Goal: Task Accomplishment & Management: Manage account settings

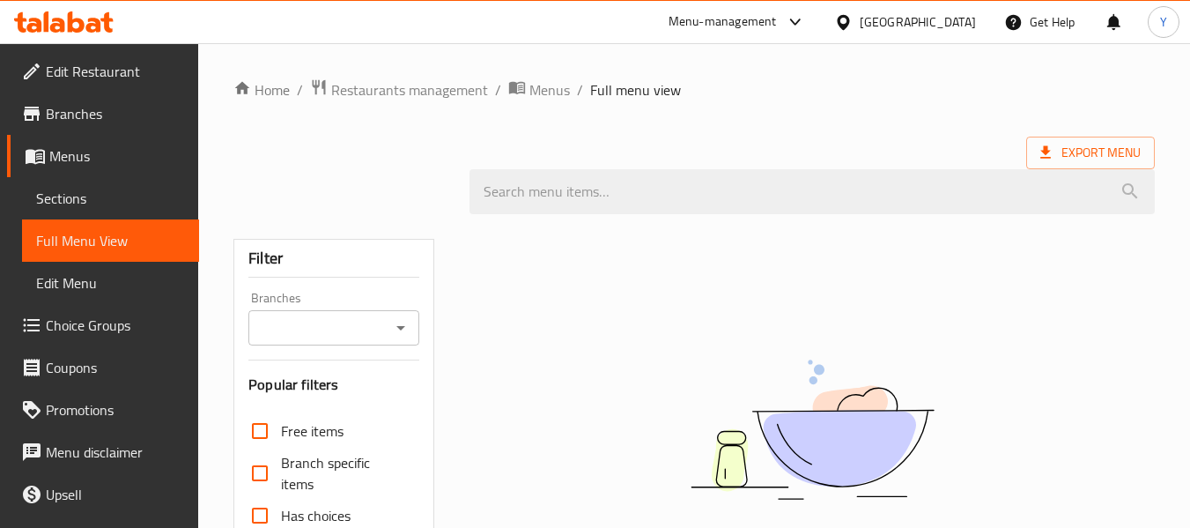
click at [950, 20] on div "Qatar" at bounding box center [918, 21] width 116 height 19
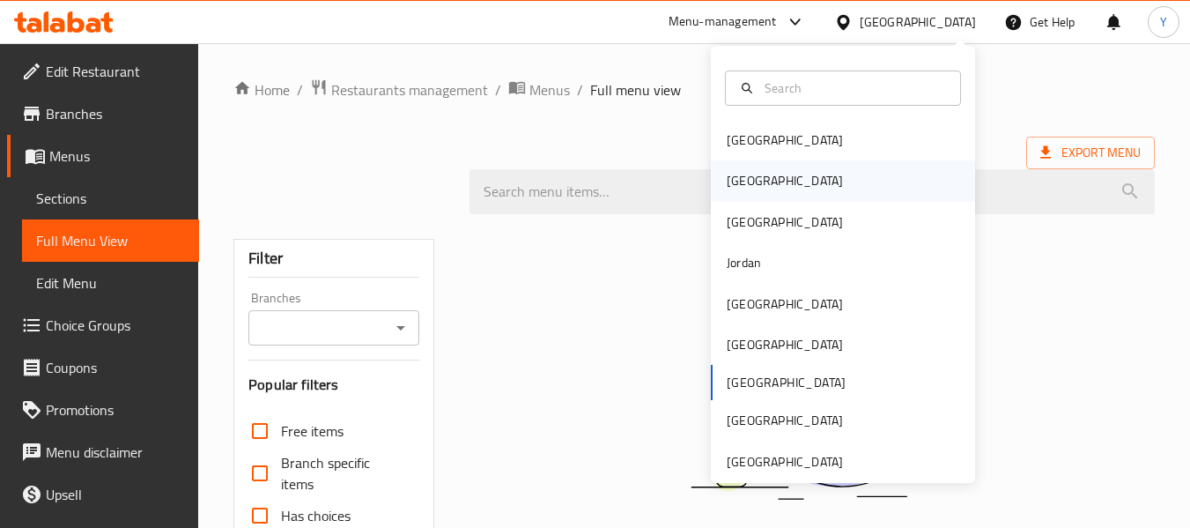
click at [765, 186] on div "[GEOGRAPHIC_DATA]" at bounding box center [843, 180] width 264 height 41
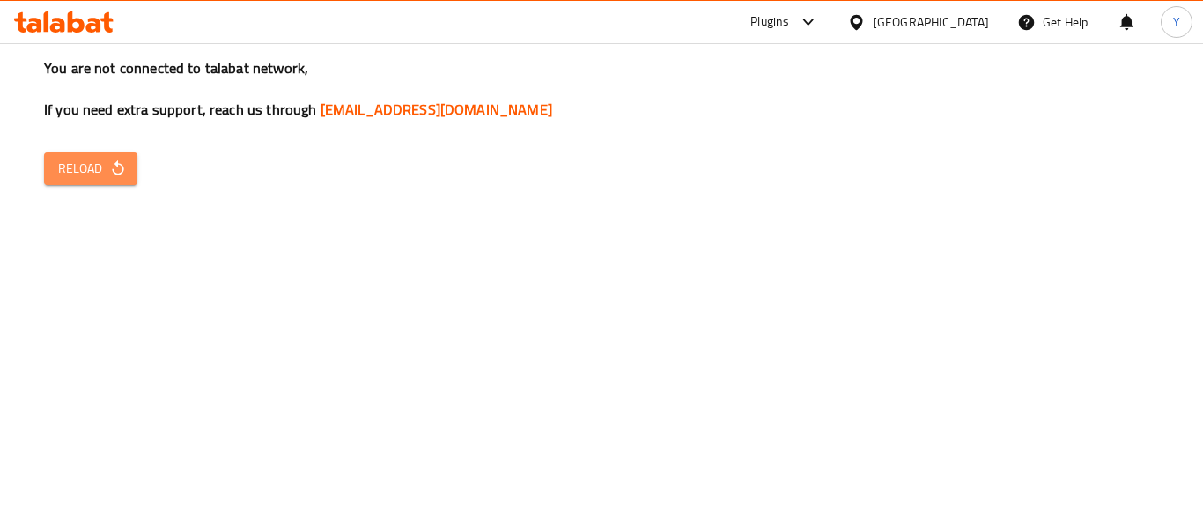
click at [84, 158] on span "Reload" at bounding box center [90, 169] width 65 height 22
click at [106, 174] on span "Reload" at bounding box center [90, 169] width 65 height 22
click at [121, 166] on icon "button" at bounding box center [118, 168] width 18 height 18
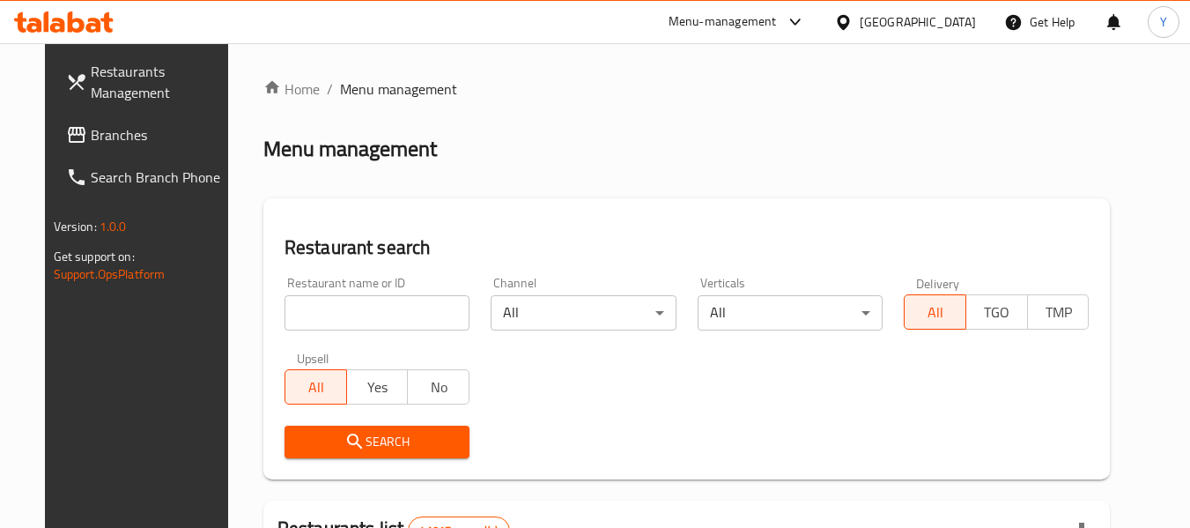
click at [351, 330] on div "Restaurant name or ID Restaurant name or ID" at bounding box center [377, 303] width 206 height 75
click at [353, 318] on input "search" at bounding box center [377, 312] width 185 height 35
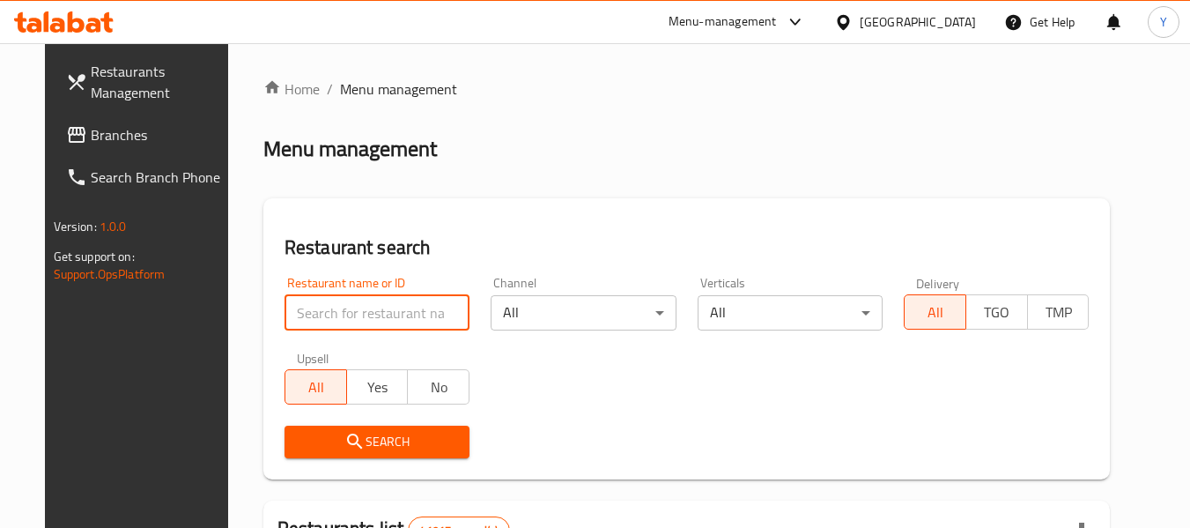
paste input "773995"
type input "773995"
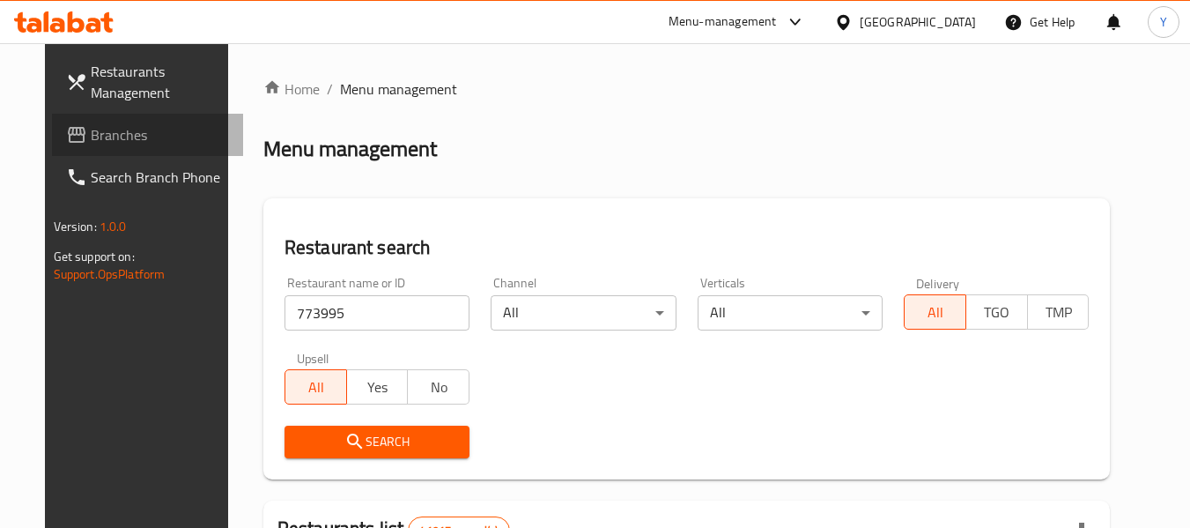
click at [135, 115] on link "Branches" at bounding box center [148, 135] width 192 height 42
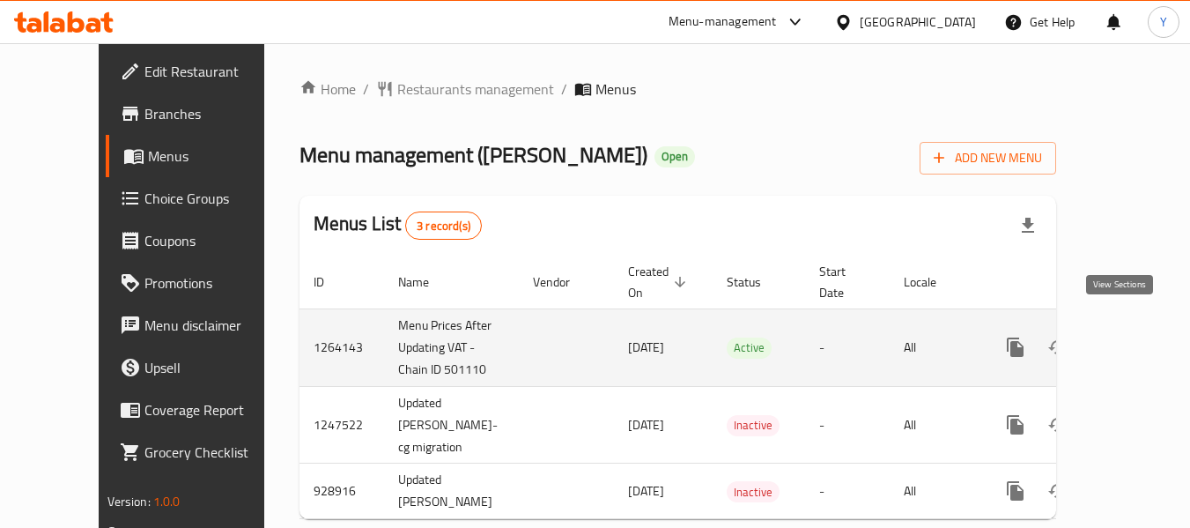
click at [1135, 339] on icon "enhanced table" at bounding box center [1143, 347] width 16 height 16
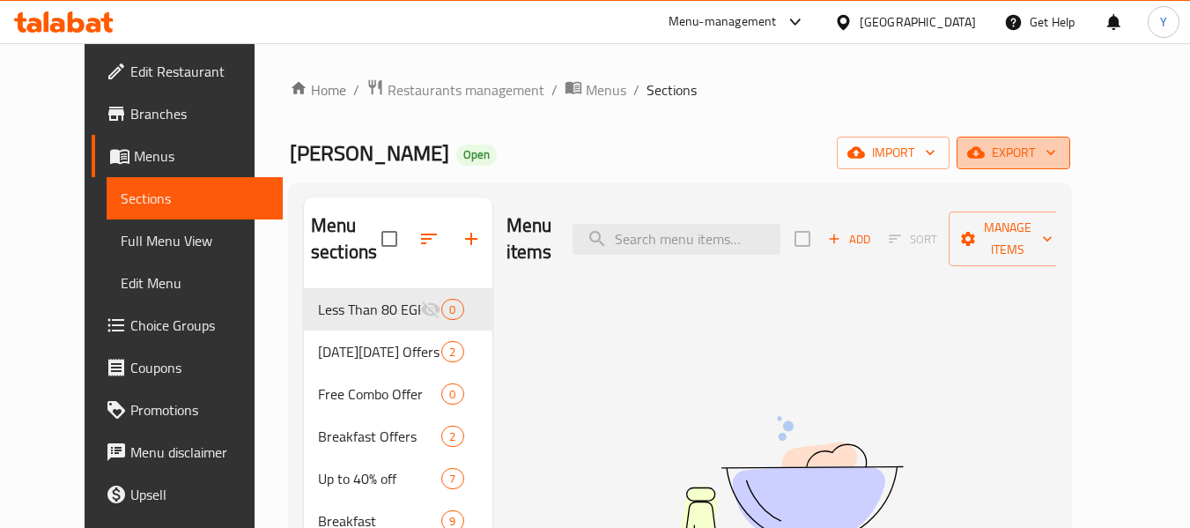
click at [1056, 152] on span "export" at bounding box center [1013, 153] width 85 height 22
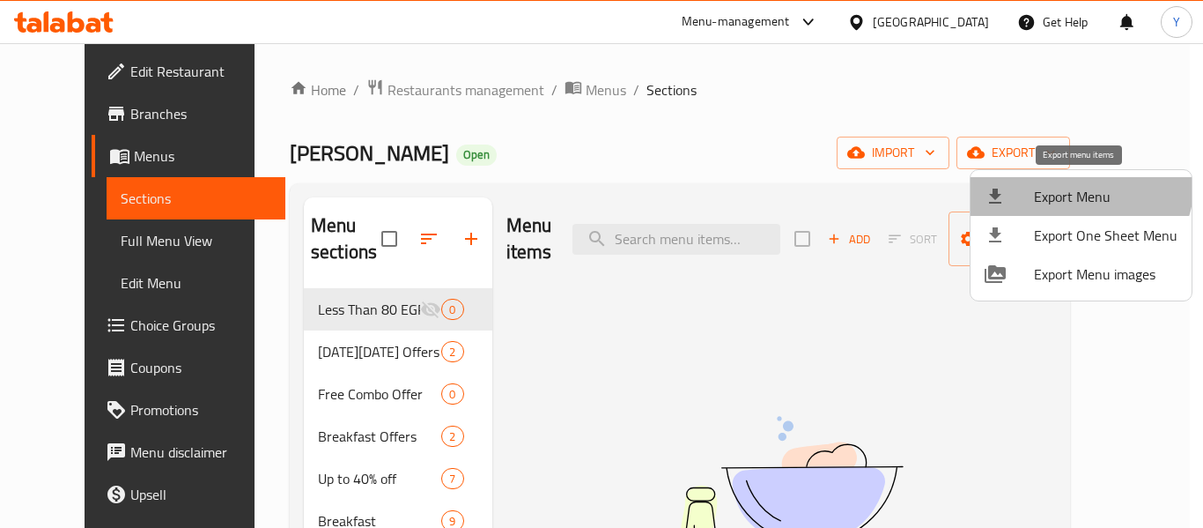
click at [1075, 181] on li "Export Menu" at bounding box center [1081, 196] width 221 height 39
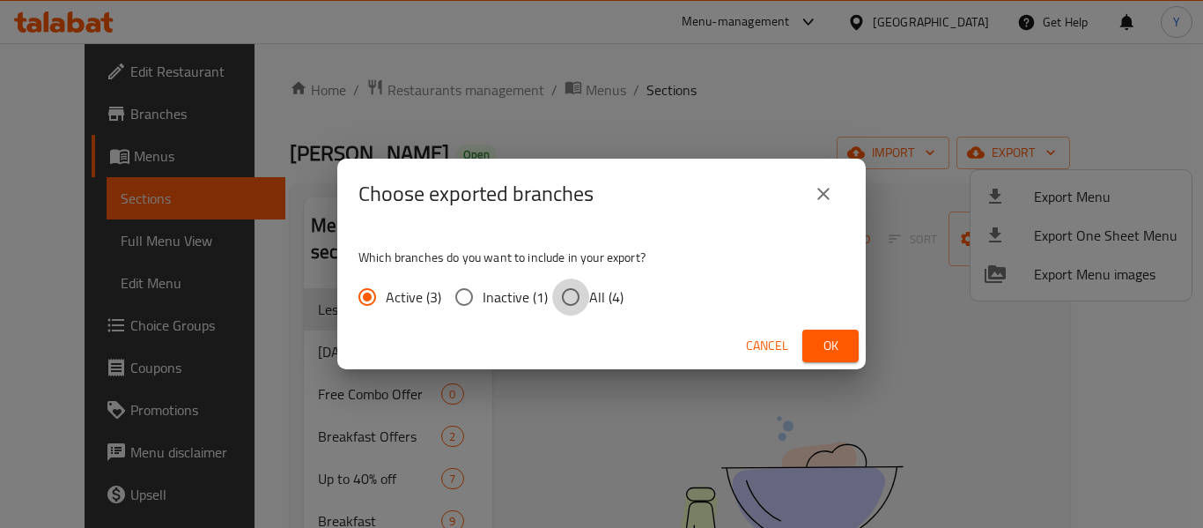
click at [571, 302] on input "All (4)" at bounding box center [570, 296] width 37 height 37
radio input "true"
click at [818, 333] on button "Ok" at bounding box center [830, 345] width 56 height 33
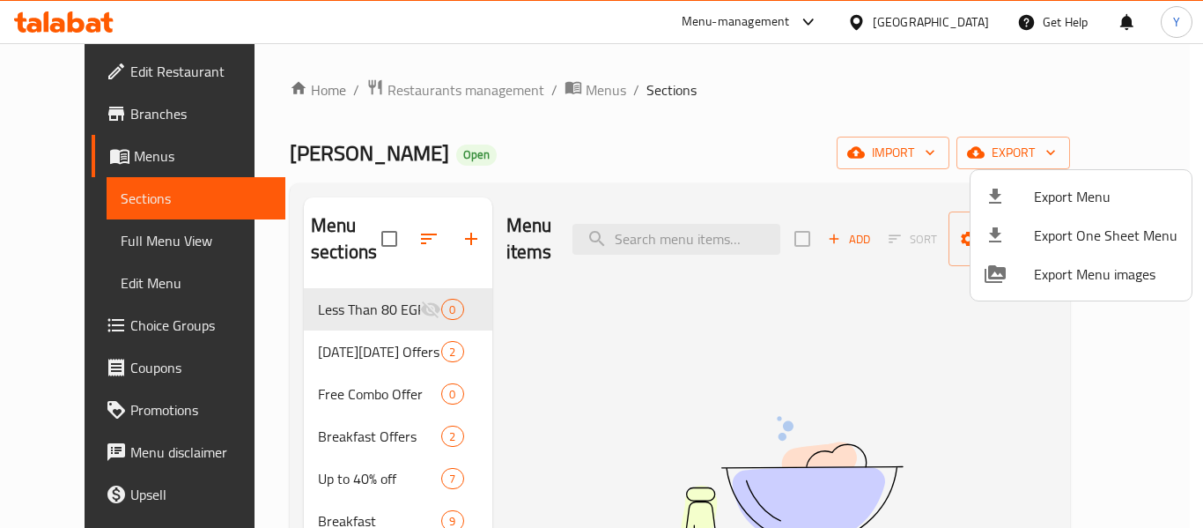
click at [83, 111] on div at bounding box center [601, 264] width 1203 height 528
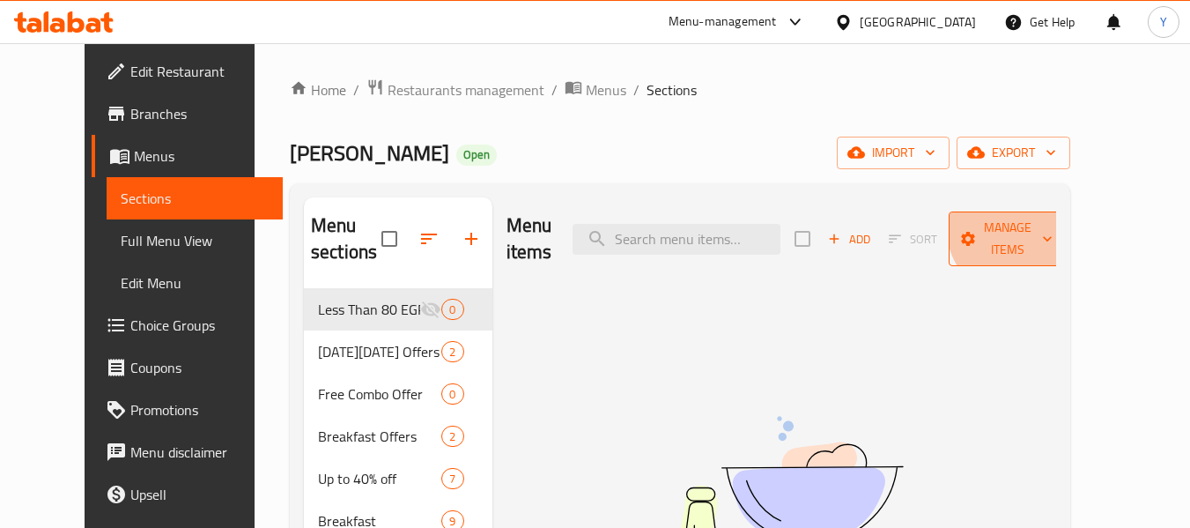
click at [1053, 223] on span "Manage items" at bounding box center [1008, 239] width 90 height 44
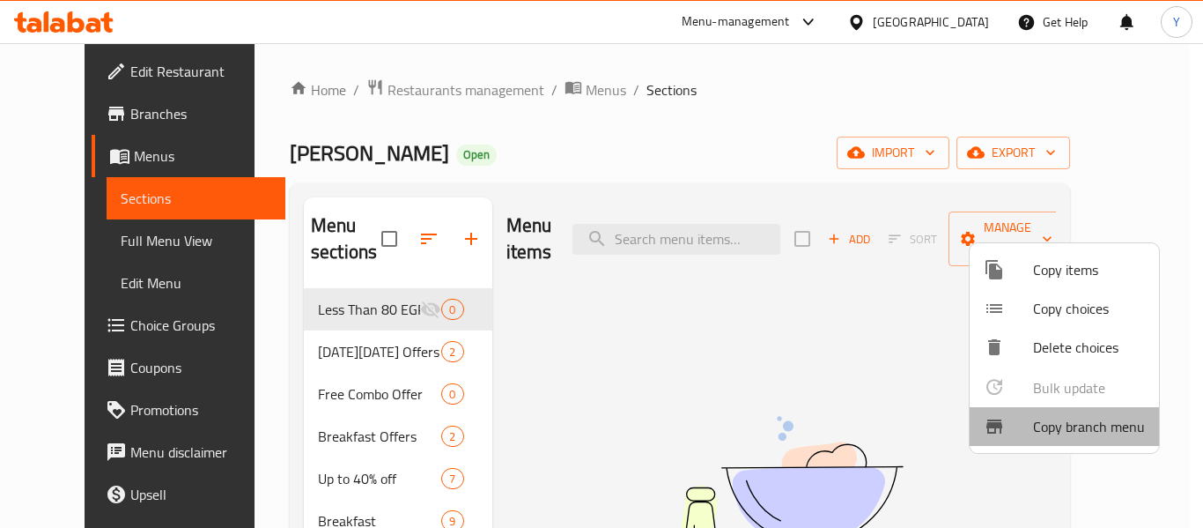
click at [1083, 429] on span "Copy branch menu" at bounding box center [1089, 426] width 112 height 21
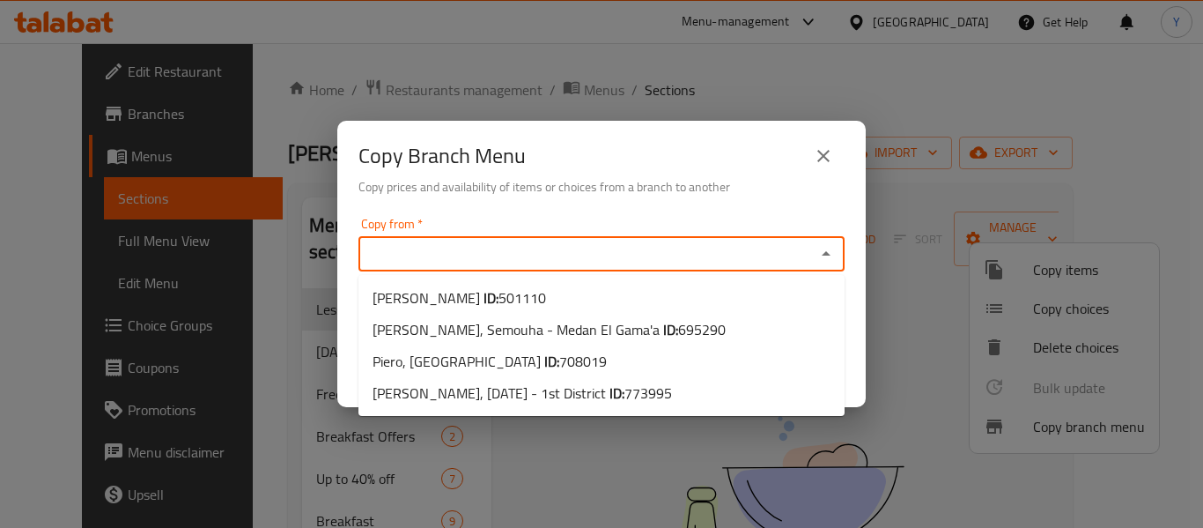
click at [691, 245] on input "Copy from   *" at bounding box center [587, 253] width 447 height 25
click at [775, 362] on li "Piero, North Coast ID: 708019" at bounding box center [602, 361] width 486 height 32
type input "Piero, [GEOGRAPHIC_DATA]"
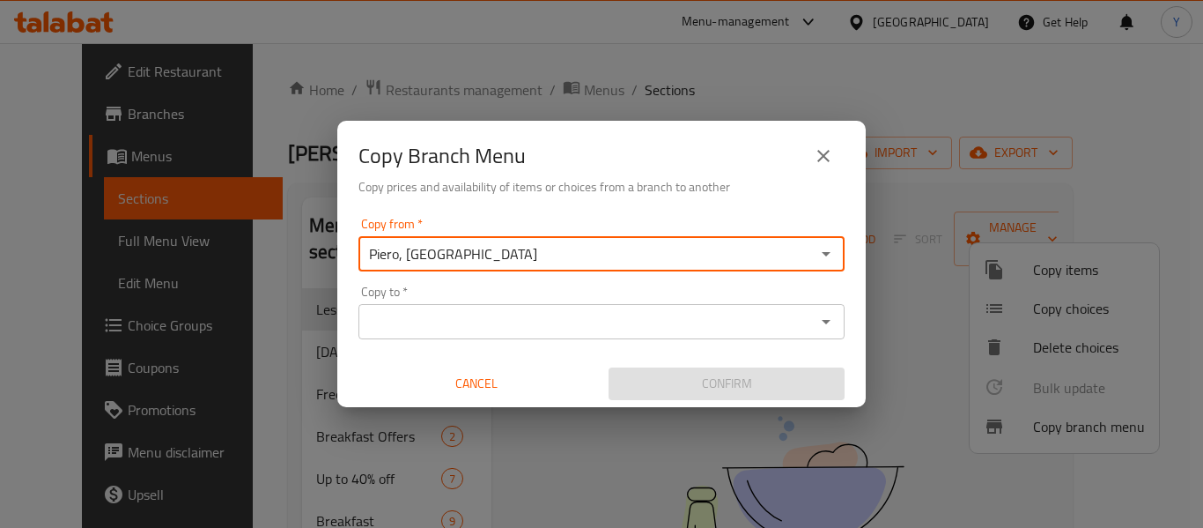
click at [762, 268] on div "Piero, North Coast Copy from *" at bounding box center [602, 253] width 486 height 35
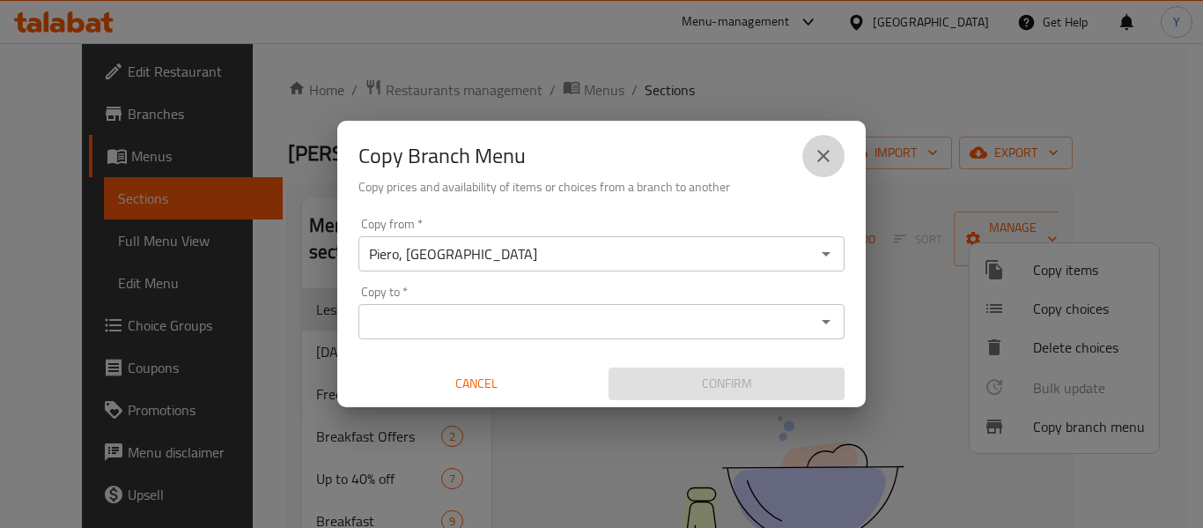
click at [832, 162] on icon "close" at bounding box center [823, 155] width 21 height 21
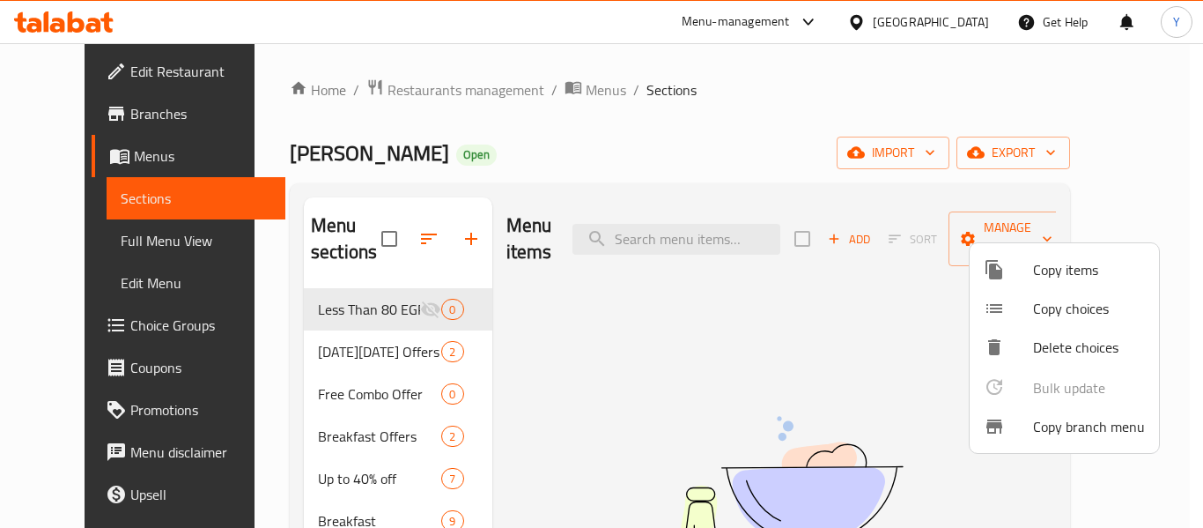
click at [94, 115] on div at bounding box center [601, 264] width 1203 height 528
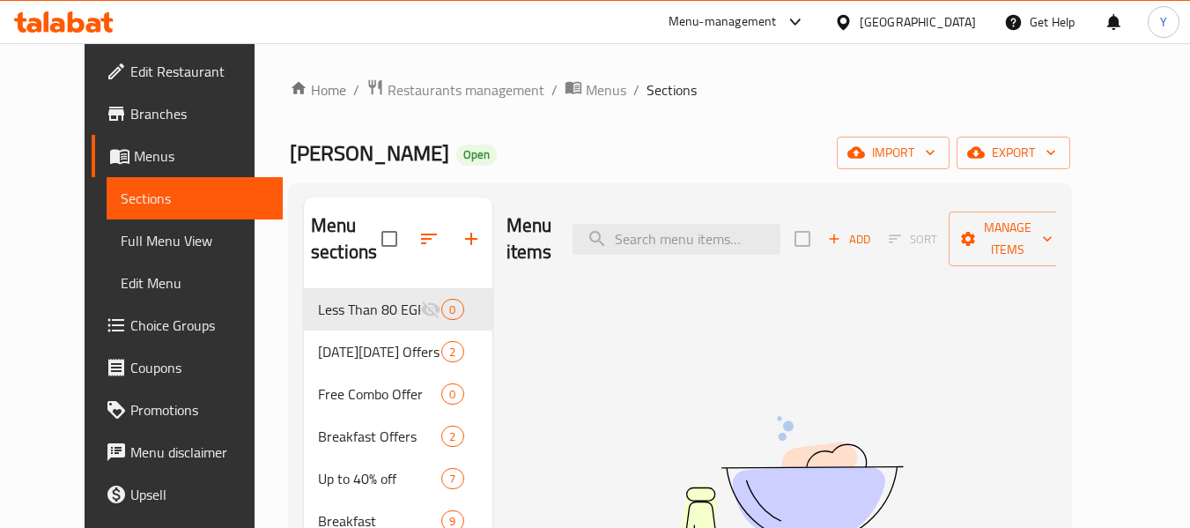
click at [130, 115] on span "Branches" at bounding box center [199, 113] width 139 height 21
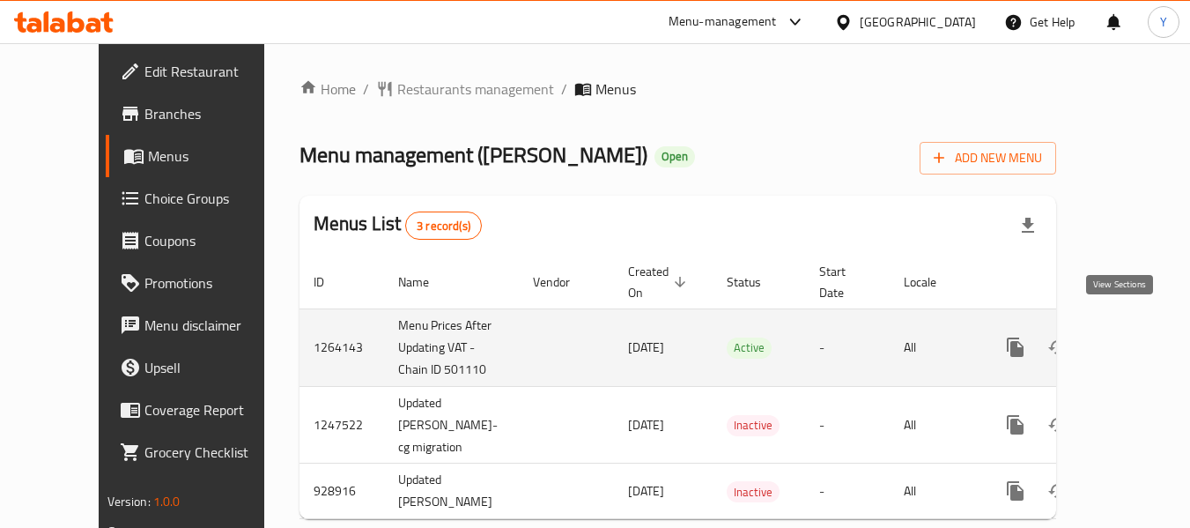
click at [1135, 339] on icon "enhanced table" at bounding box center [1143, 347] width 16 height 16
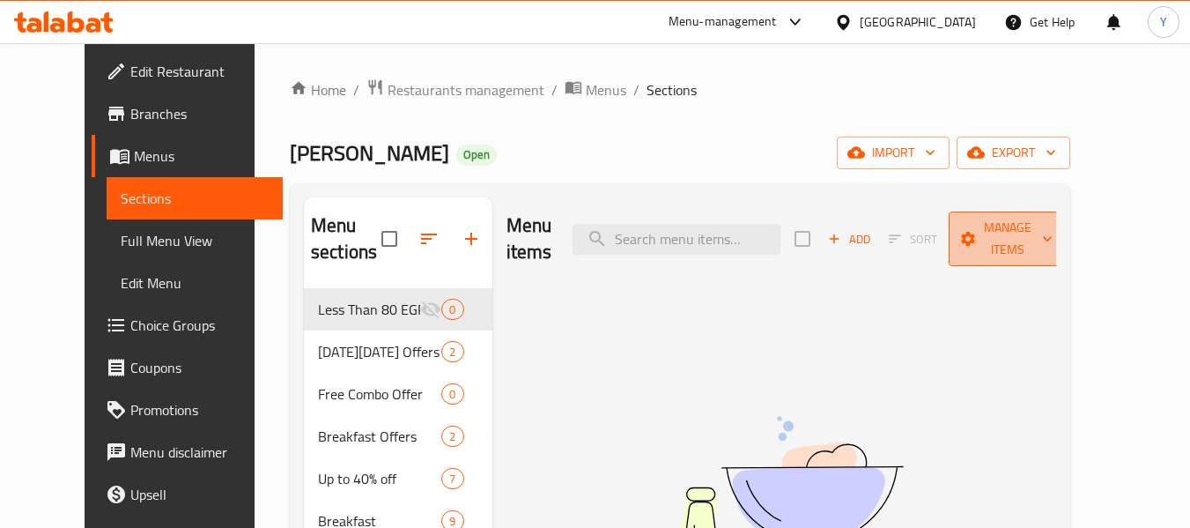
click at [1053, 233] on span "Manage items" at bounding box center [1008, 239] width 90 height 44
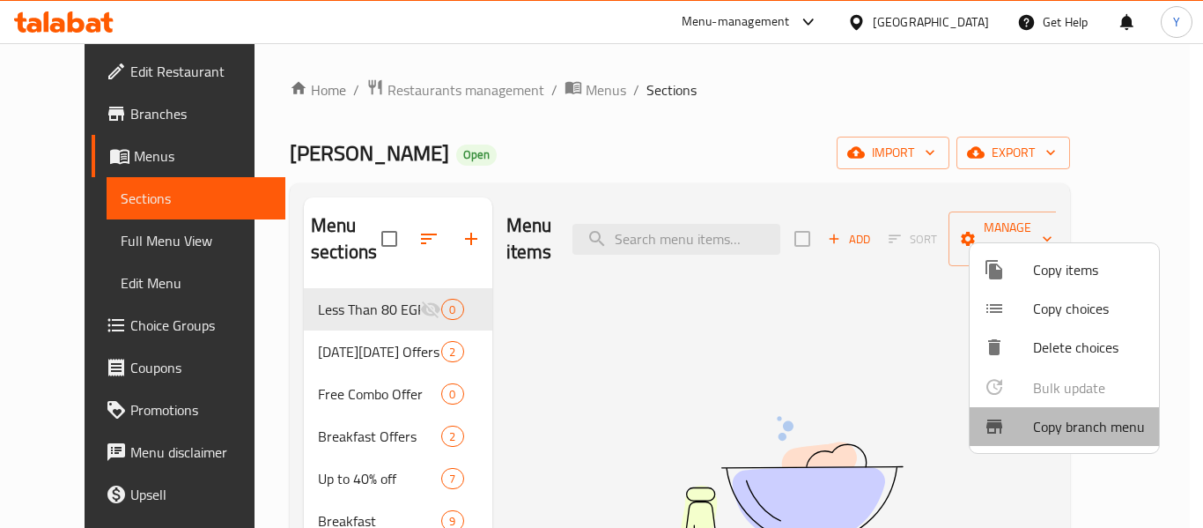
click at [1092, 432] on span "Copy branch menu" at bounding box center [1089, 426] width 112 height 21
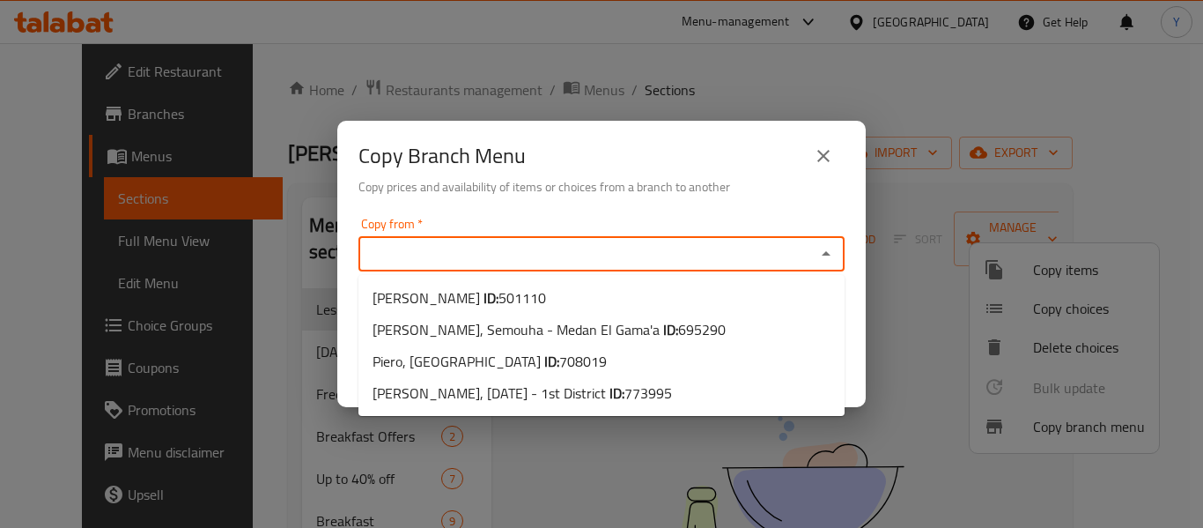
click at [790, 256] on input "Copy from   *" at bounding box center [587, 253] width 447 height 25
click at [678, 338] on span "695290" at bounding box center [702, 329] width 48 height 26
type input "[PERSON_NAME], Semouha - Medan El Gama'a"
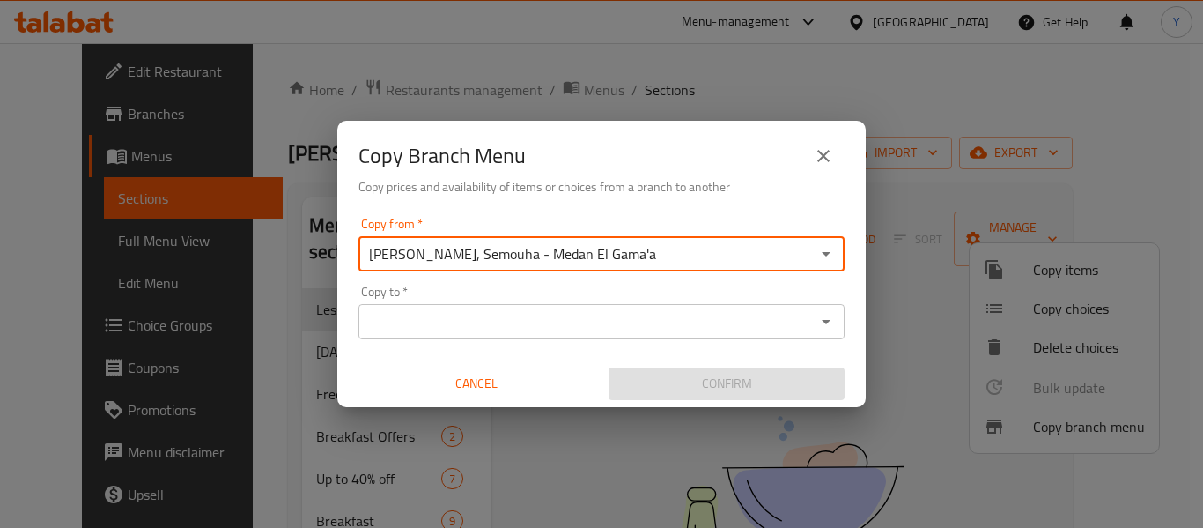
click at [612, 338] on div "Copy to *" at bounding box center [602, 321] width 486 height 35
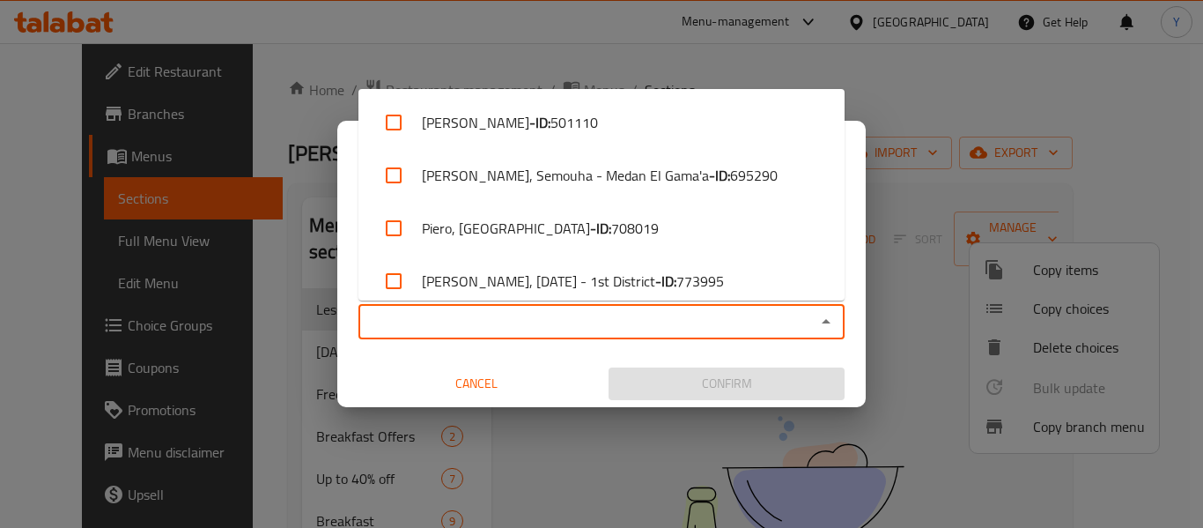
click at [659, 320] on input "Copy to   *" at bounding box center [587, 321] width 447 height 25
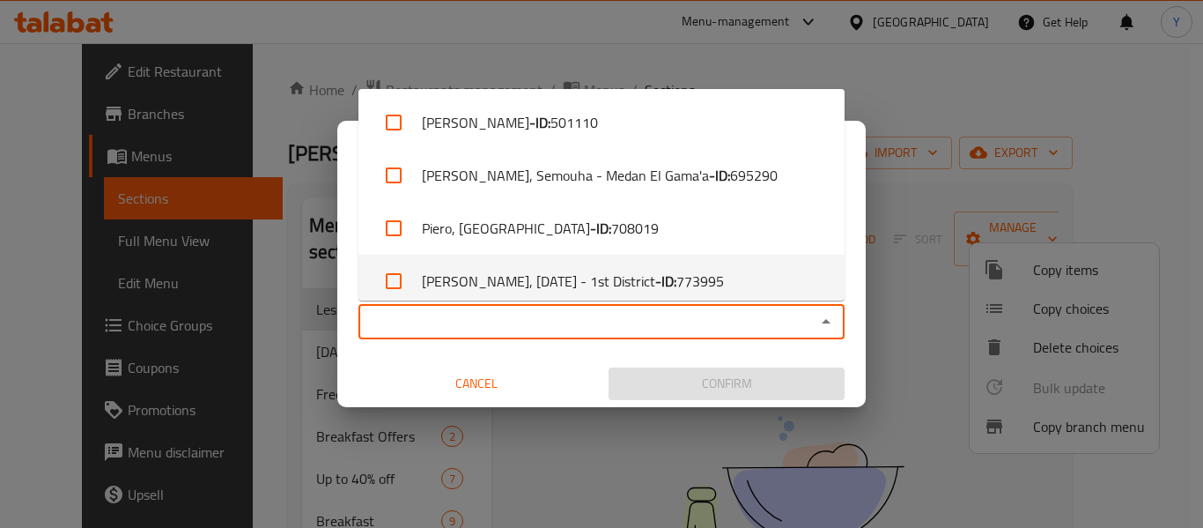
click at [655, 270] on b "- ID:" at bounding box center [665, 280] width 21 height 21
checkbox input "true"
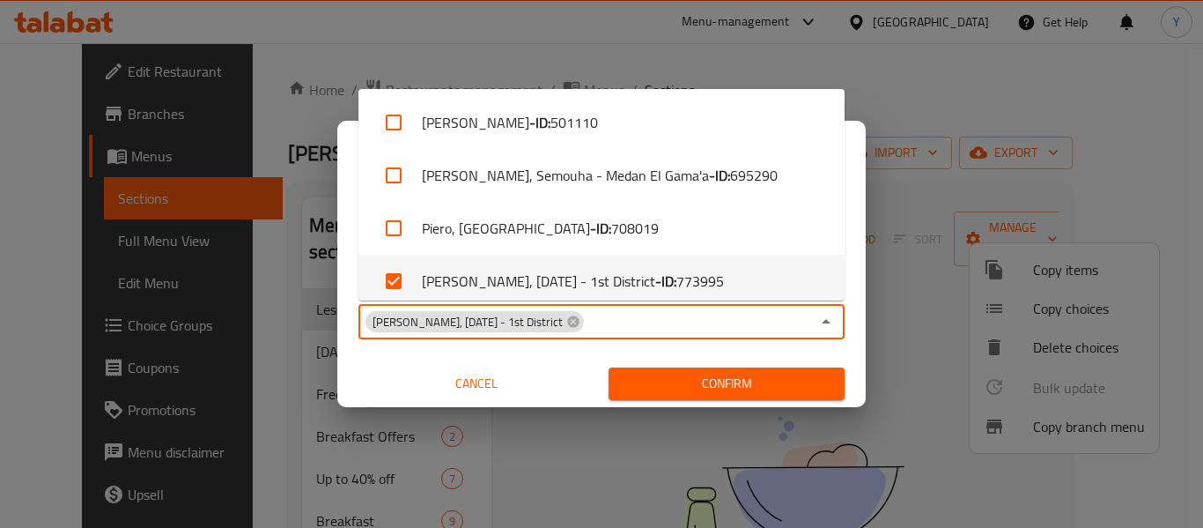
scroll to position [11, 0]
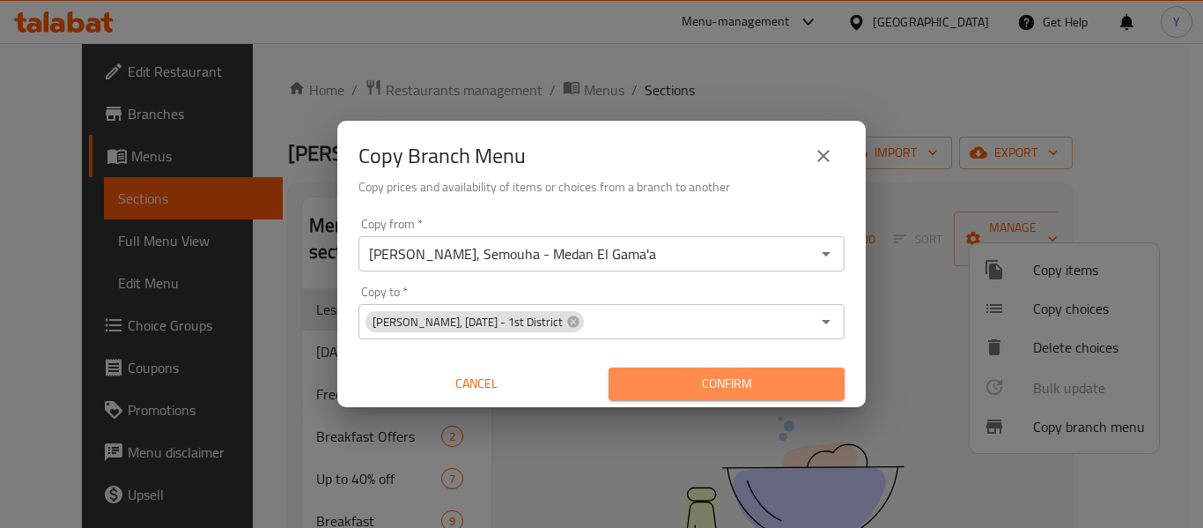
click at [721, 378] on span "Confirm" at bounding box center [727, 384] width 208 height 22
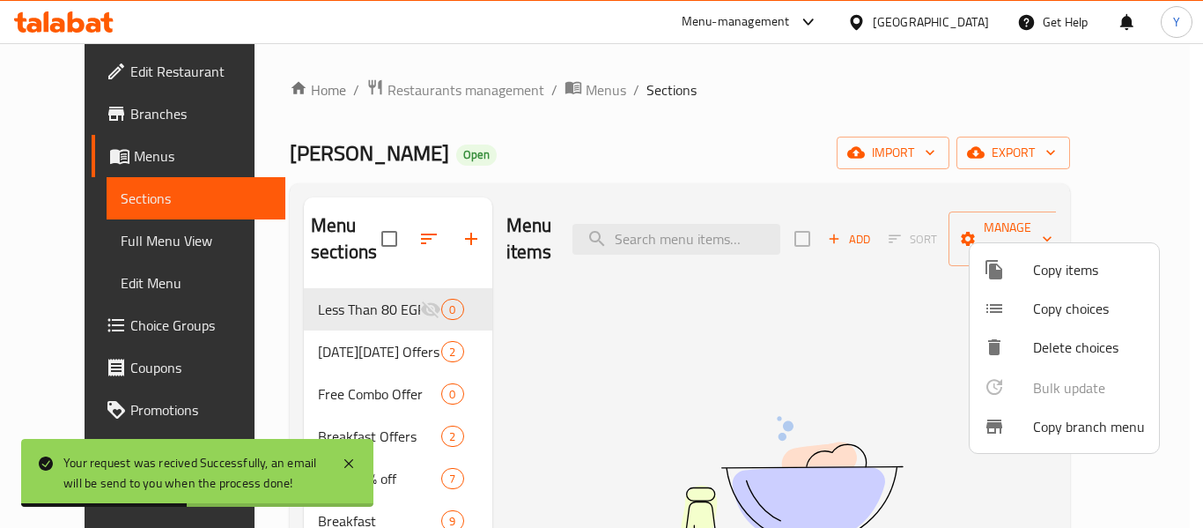
scroll to position [351, 0]
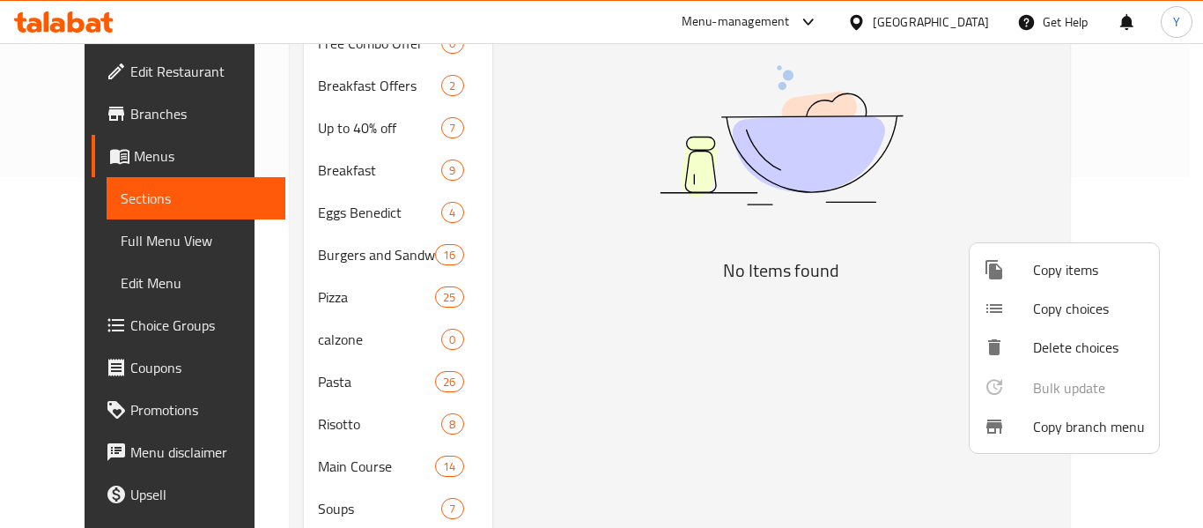
click at [83, 164] on div at bounding box center [601, 264] width 1203 height 528
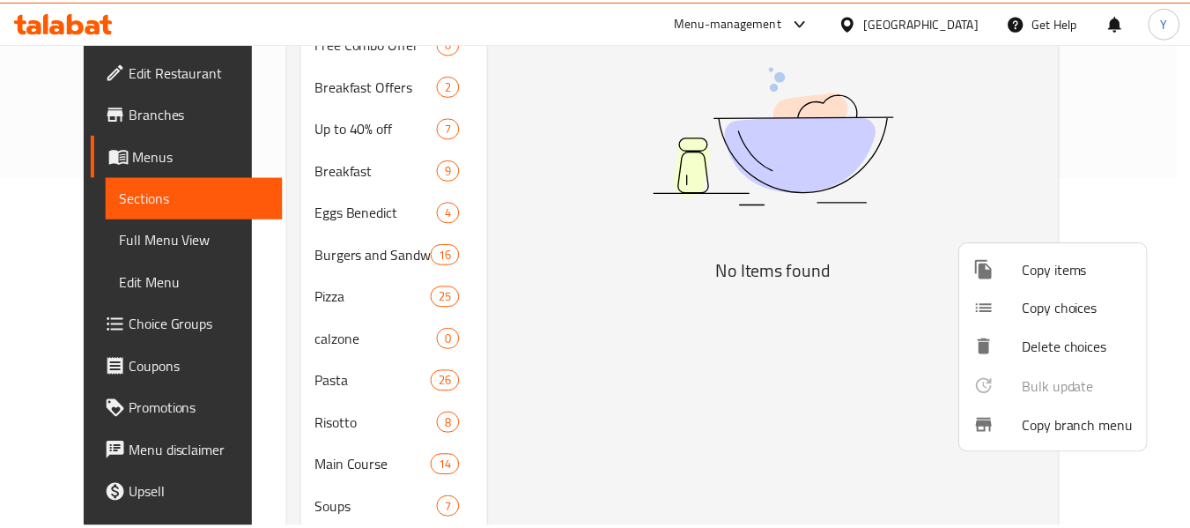
scroll to position [0, 0]
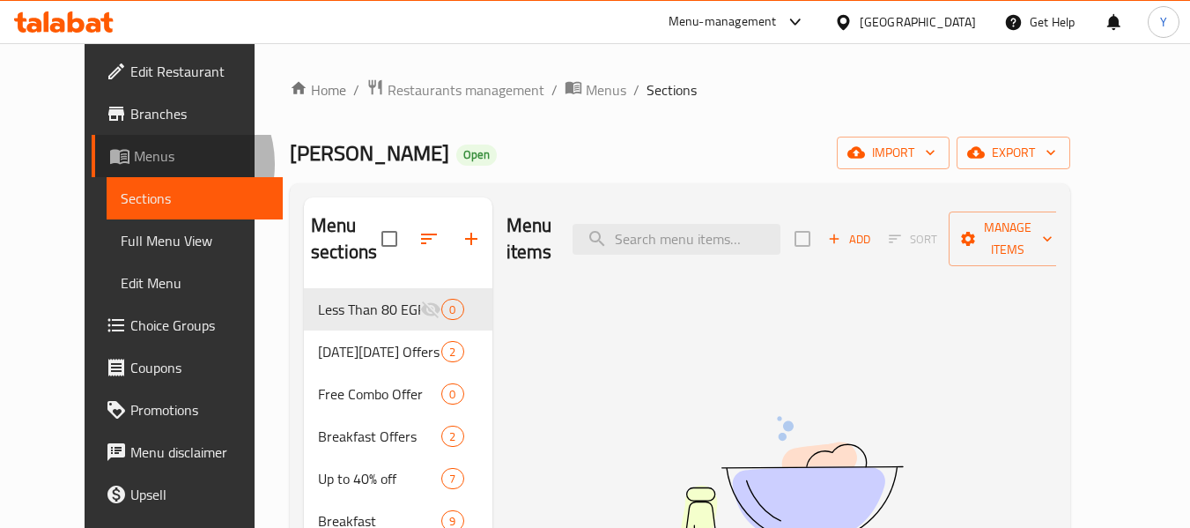
click at [134, 164] on span "Menus" at bounding box center [202, 155] width 136 height 21
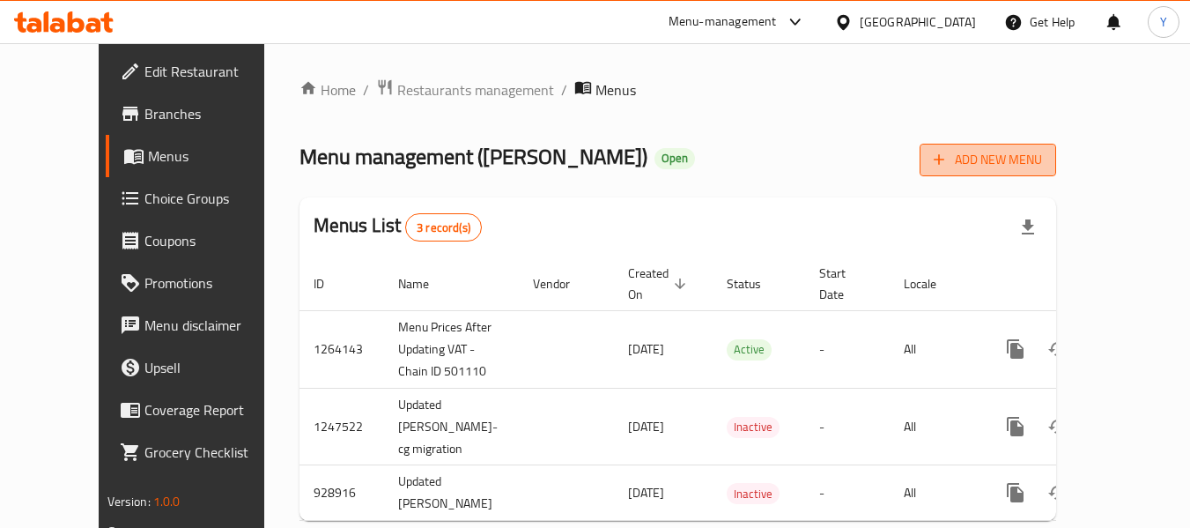
click at [1042, 153] on span "Add New Menu" at bounding box center [988, 160] width 108 height 22
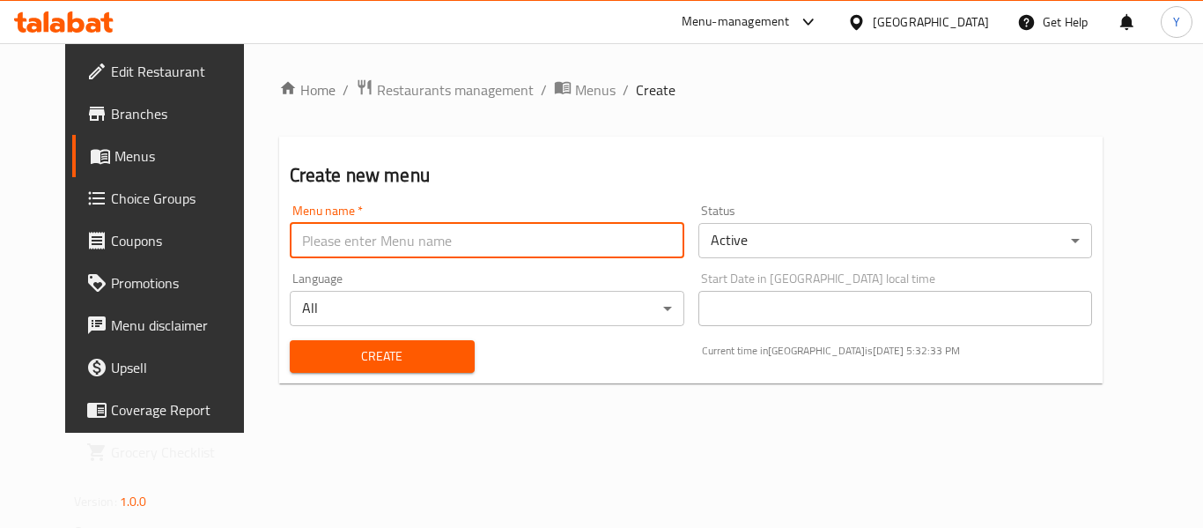
click at [651, 235] on input "text" at bounding box center [487, 240] width 395 height 35
click at [460, 239] on input "text" at bounding box center [487, 240] width 395 height 35
type input "after updating the new branch"
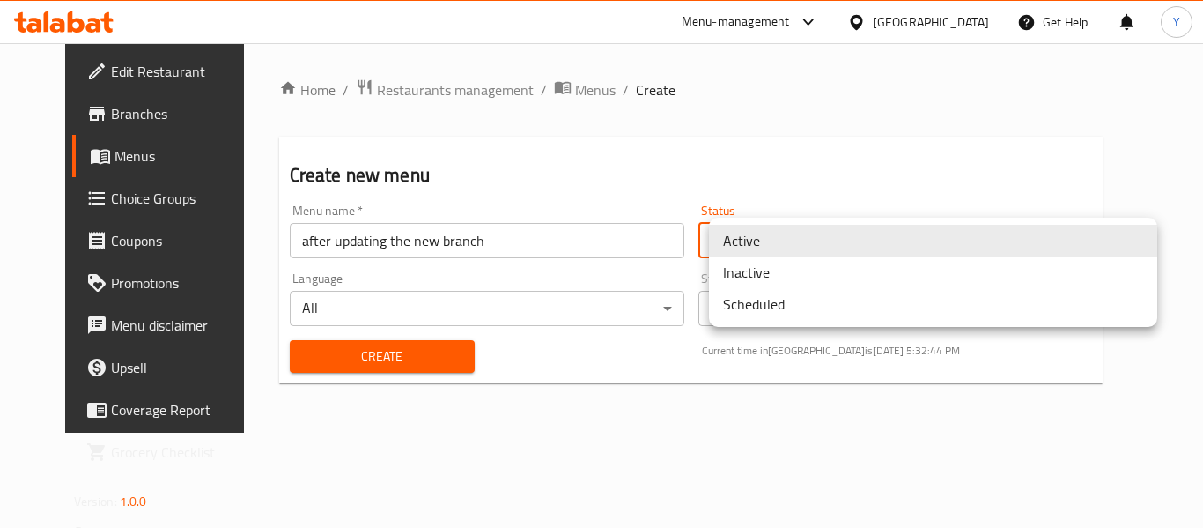
click at [803, 237] on body "​ Menu-management [GEOGRAPHIC_DATA] Get Help Y Edit Restaurant Branches Menus C…" at bounding box center [601, 285] width 1203 height 484
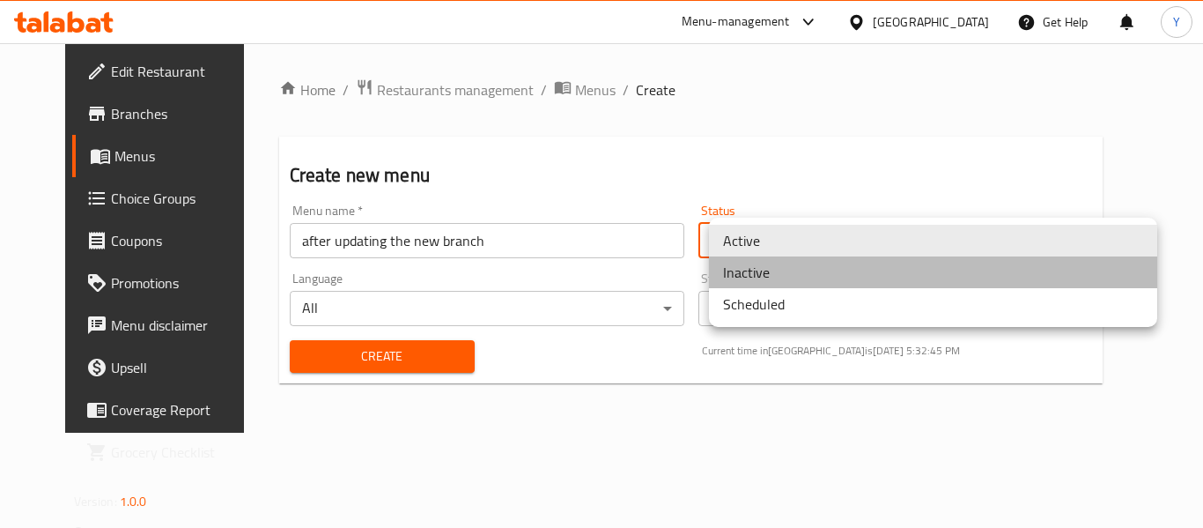
click at [795, 262] on li "Inactive" at bounding box center [933, 272] width 448 height 32
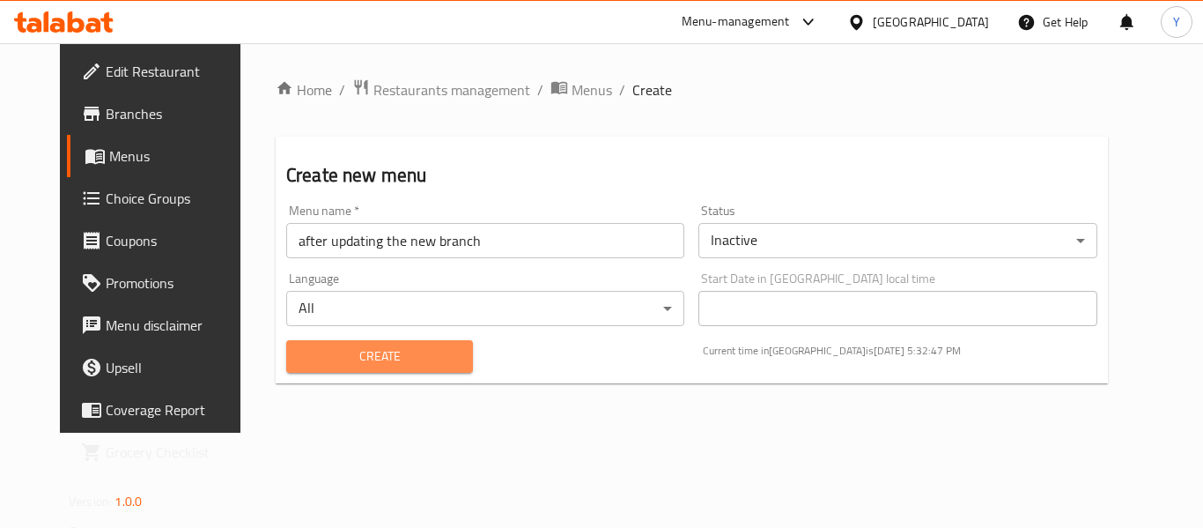
click at [386, 362] on span "Create" at bounding box center [379, 356] width 159 height 22
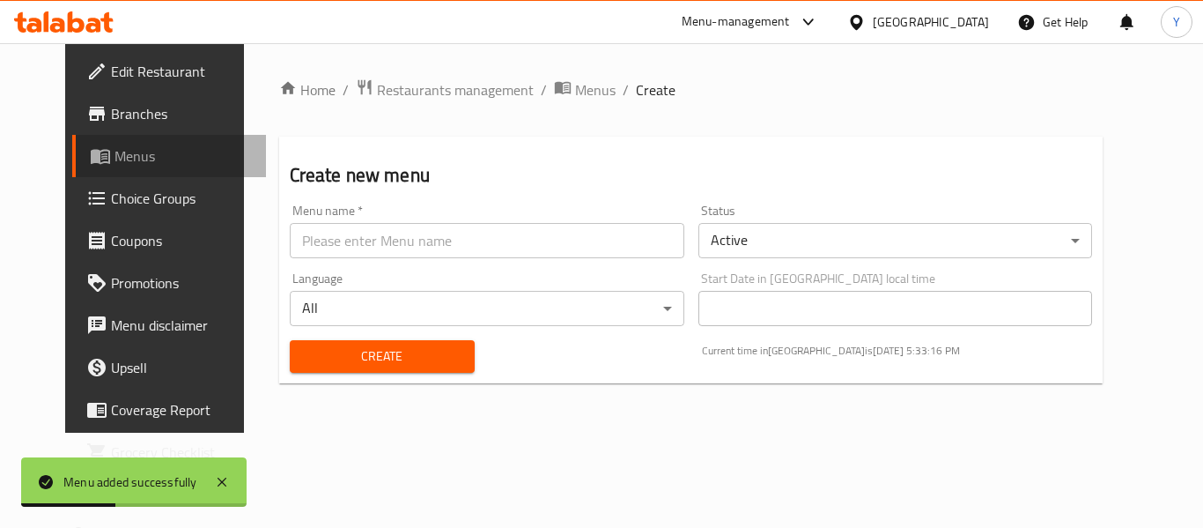
click at [115, 161] on span "Menus" at bounding box center [183, 155] width 137 height 21
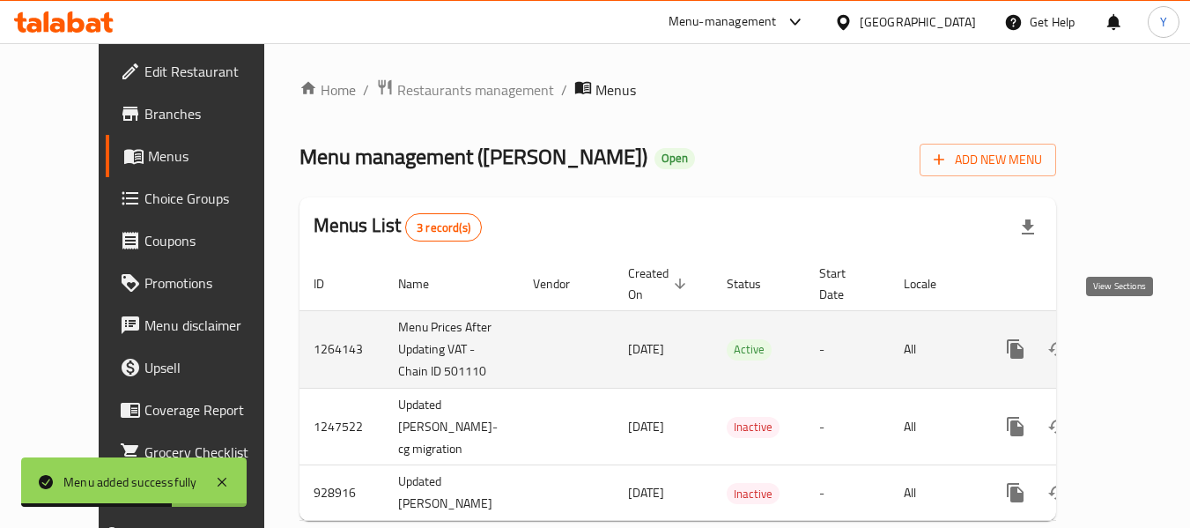
click at [1135, 341] on icon "enhanced table" at bounding box center [1143, 349] width 16 height 16
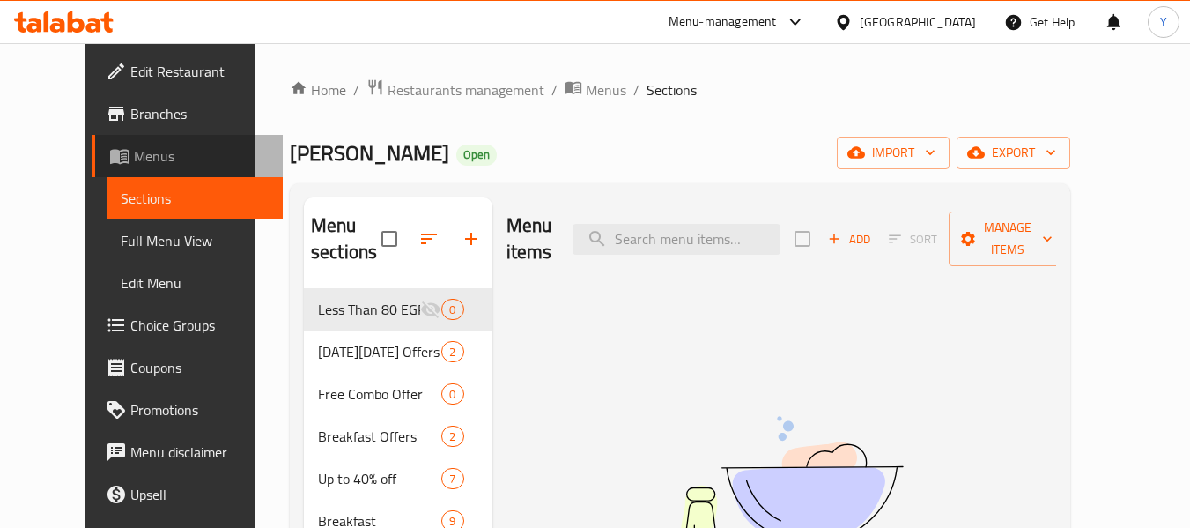
click at [134, 159] on span "Menus" at bounding box center [202, 155] width 136 height 21
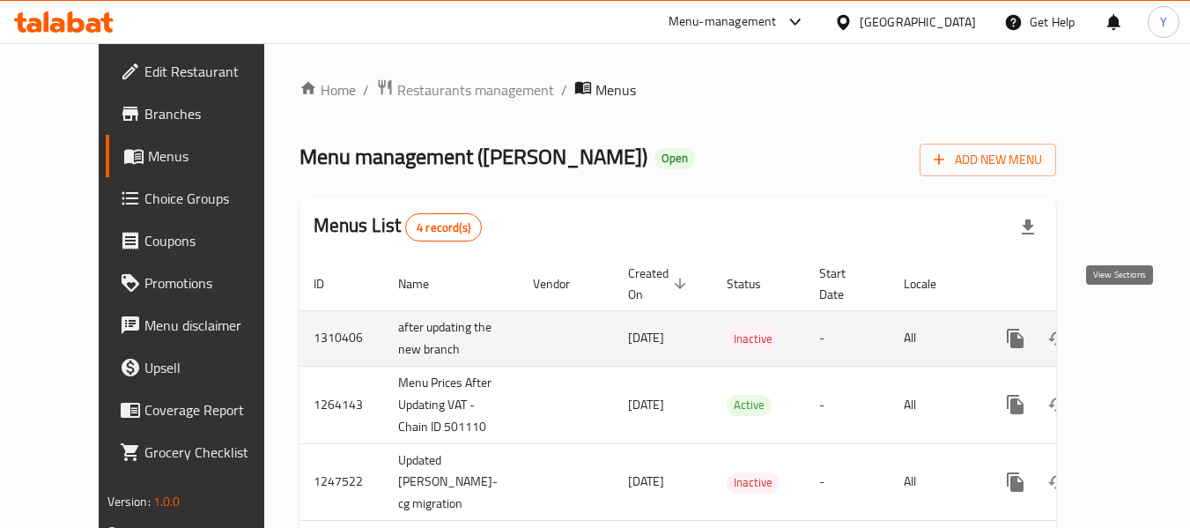
click at [1132, 328] on icon "enhanced table" at bounding box center [1142, 338] width 21 height 21
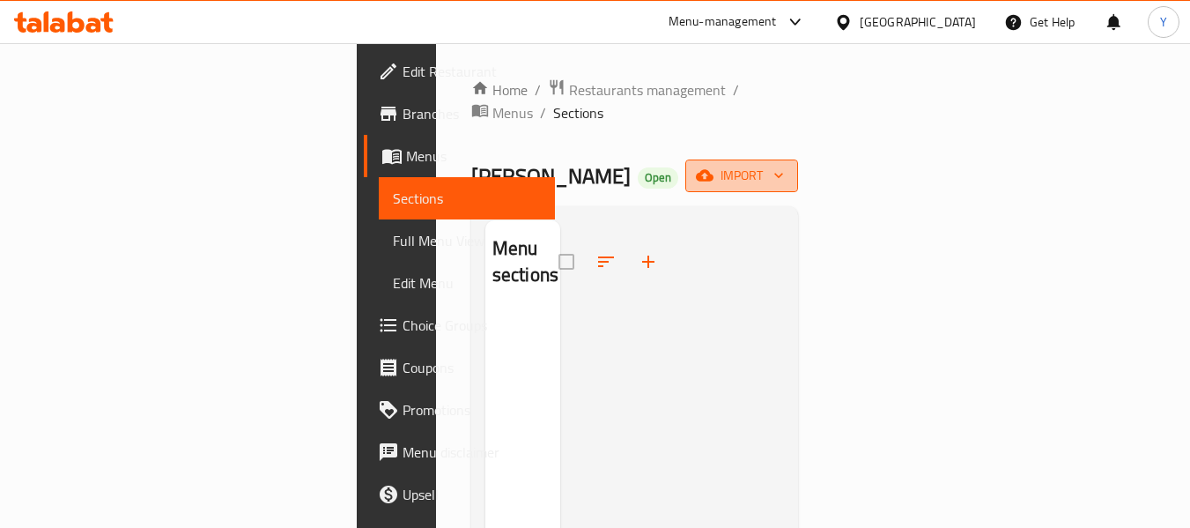
click at [784, 165] on span "import" at bounding box center [741, 176] width 85 height 22
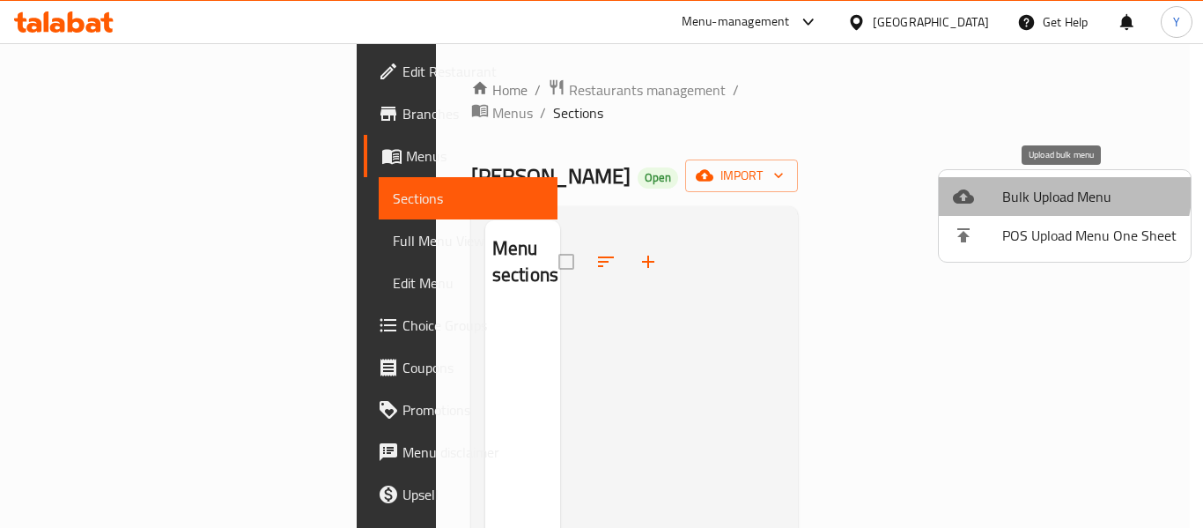
click at [1037, 186] on span "Bulk Upload Menu" at bounding box center [1089, 196] width 174 height 21
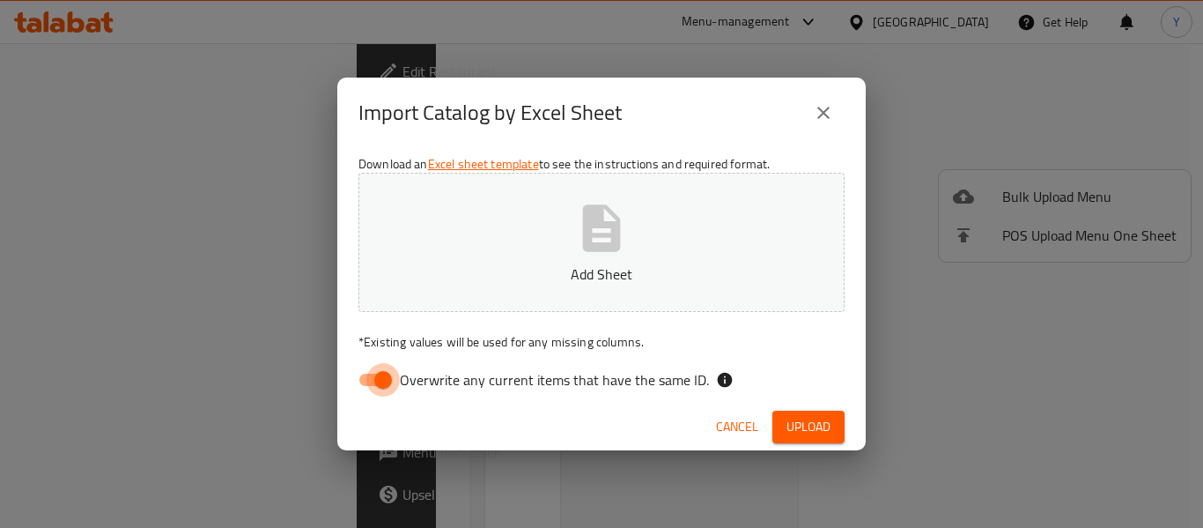
click at [375, 384] on input "Overwrite any current items that have the same ID." at bounding box center [383, 379] width 100 height 33
checkbox input "false"
click at [595, 259] on button "Add Sheet" at bounding box center [602, 242] width 486 height 139
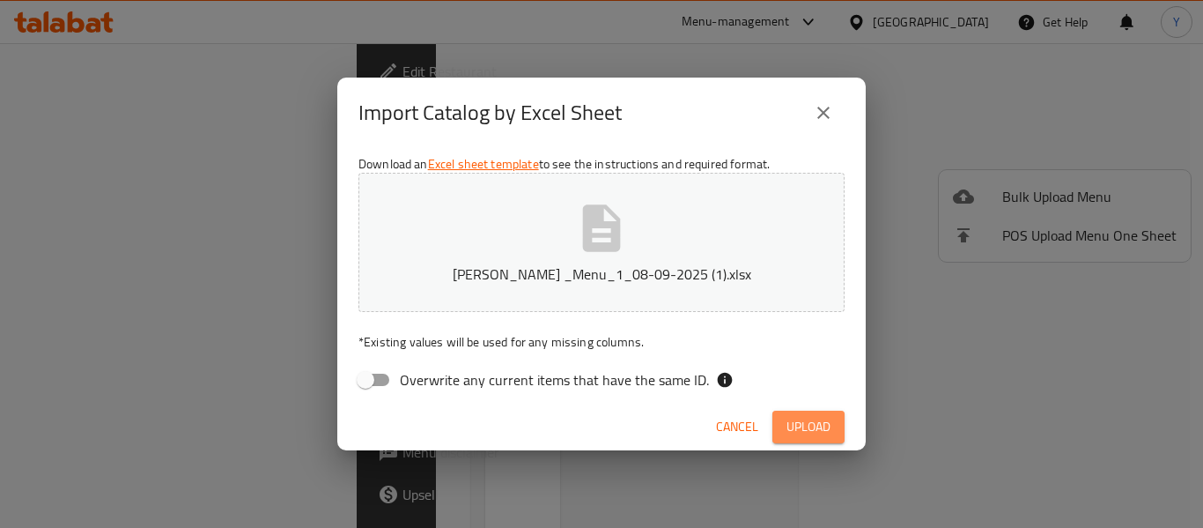
click at [808, 430] on span "Upload" at bounding box center [809, 427] width 44 height 22
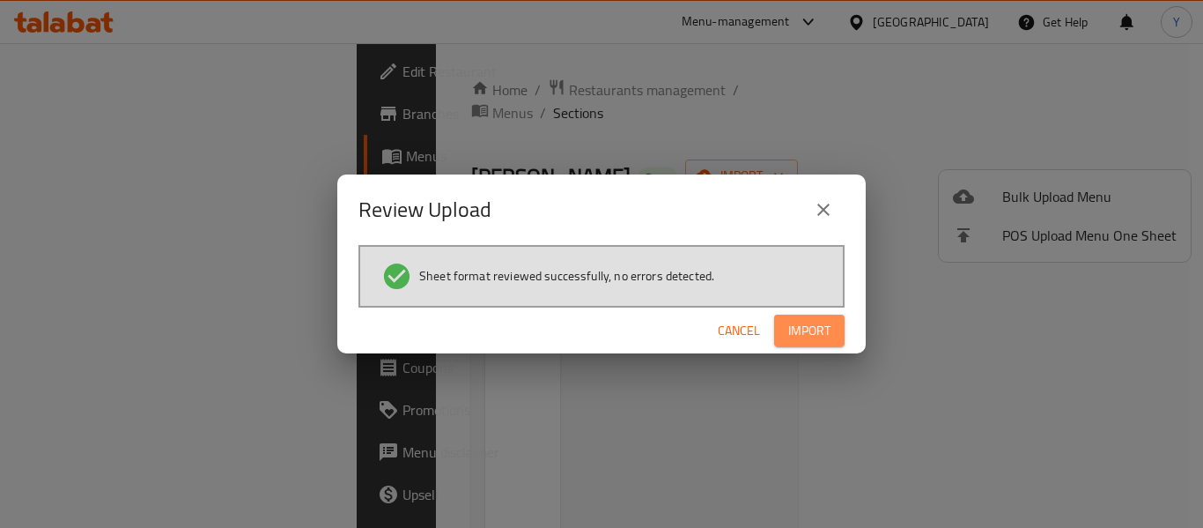
click at [827, 323] on span "Import" at bounding box center [809, 331] width 42 height 22
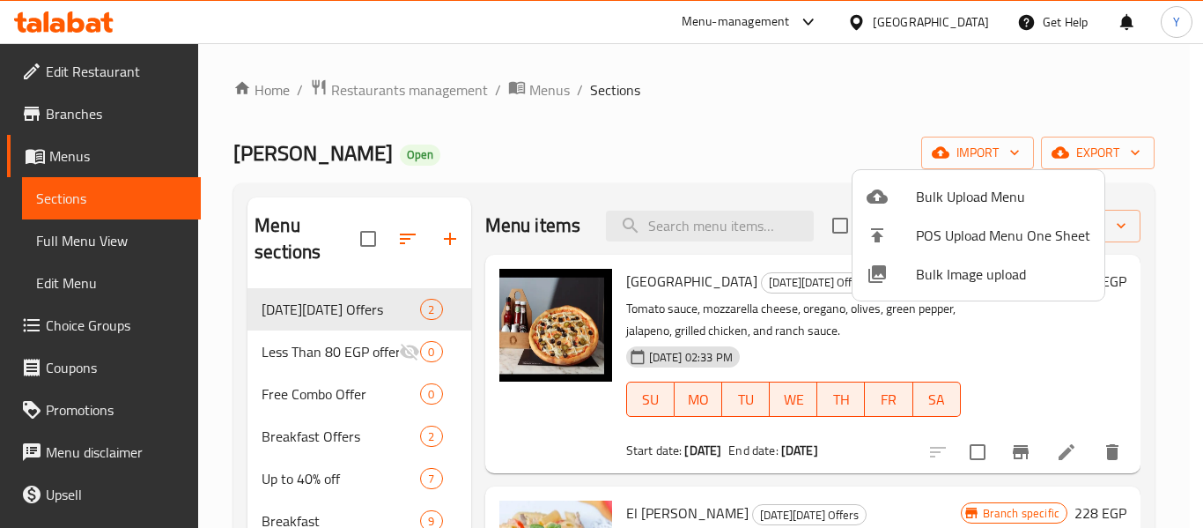
click at [103, 117] on div at bounding box center [601, 264] width 1203 height 528
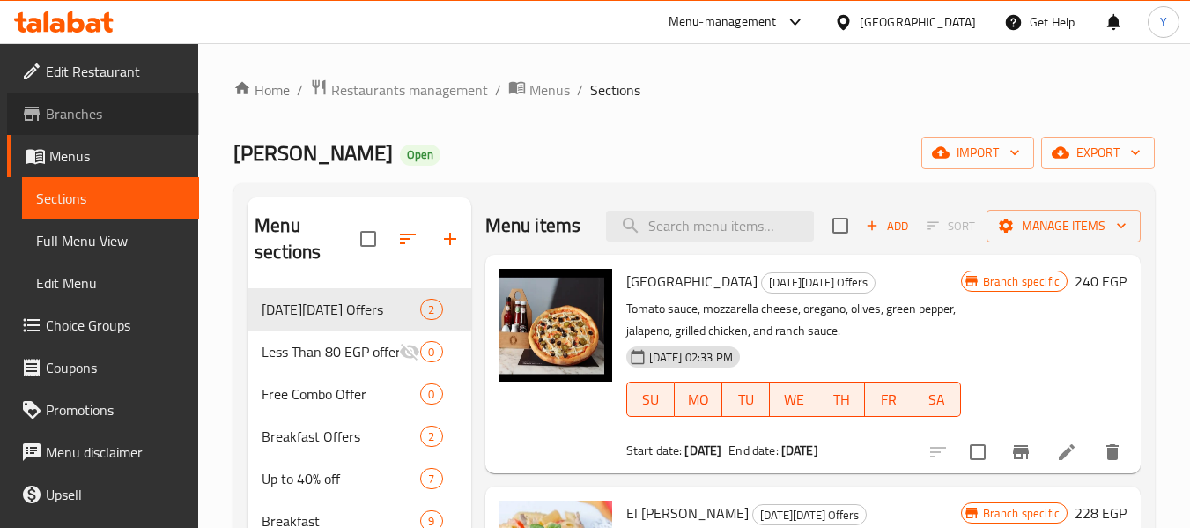
click at [103, 117] on span "Branches" at bounding box center [115, 113] width 139 height 21
